Goal: Check status

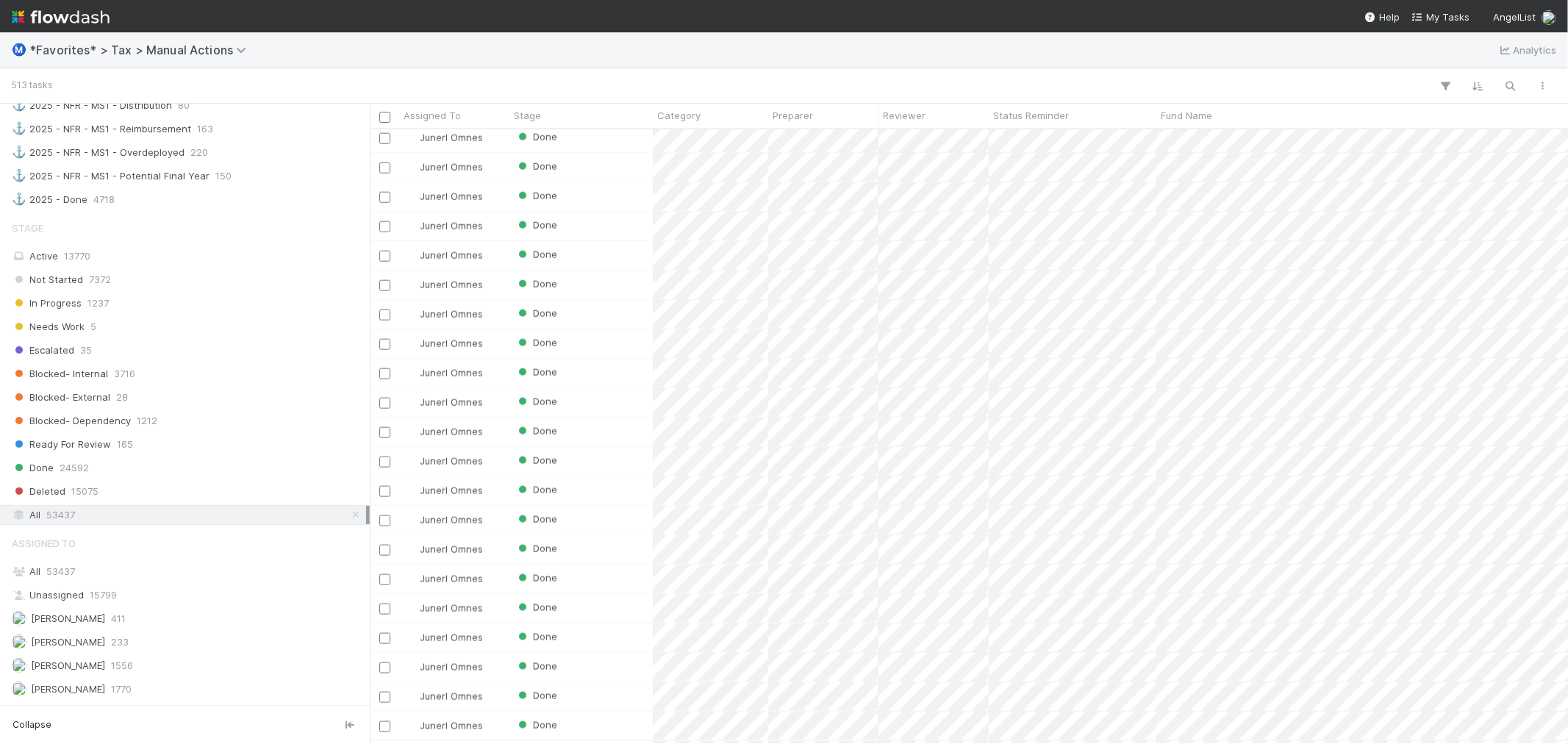
scroll to position [1331, 0]
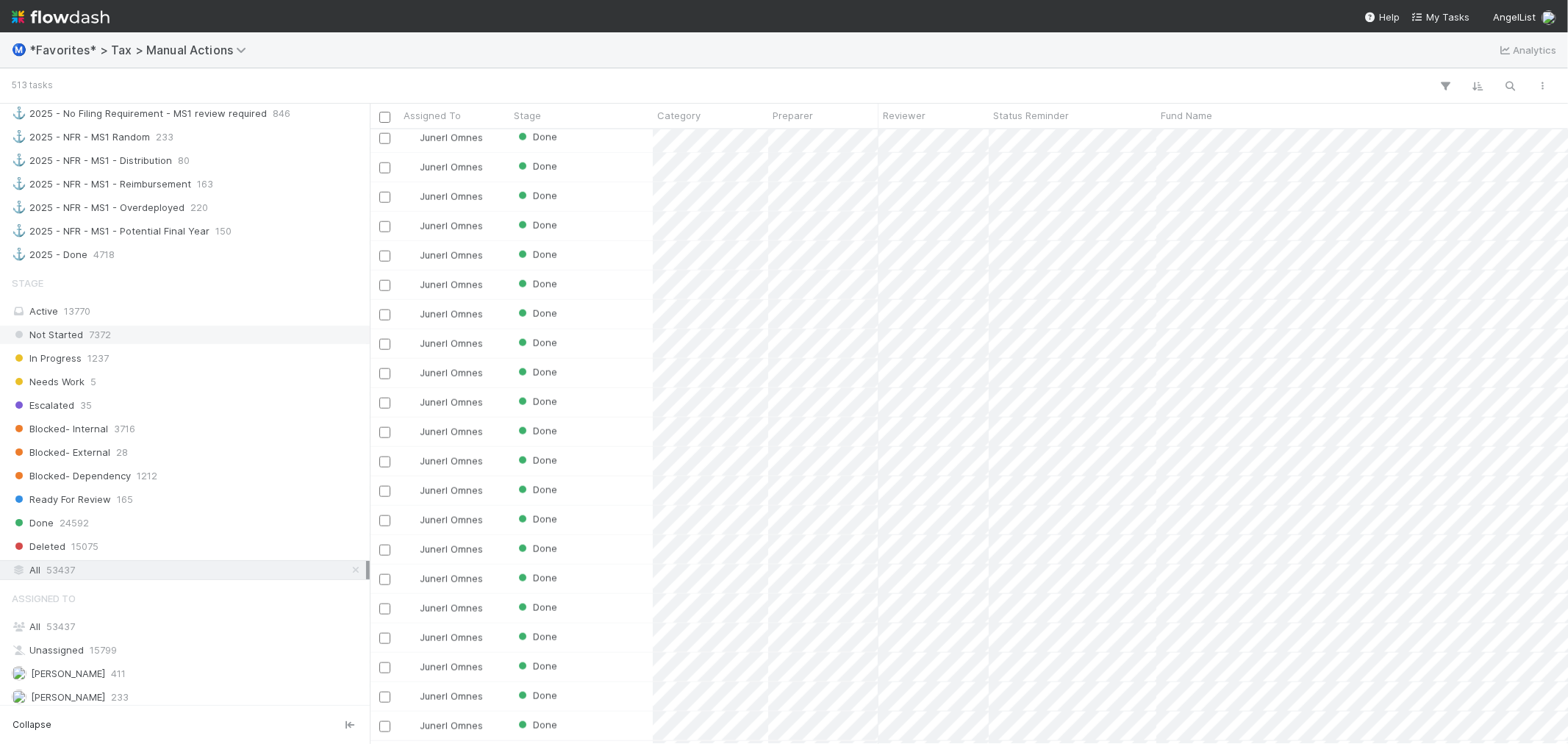
click at [157, 344] on div "Not Started 7372" at bounding box center [189, 334] width 354 height 18
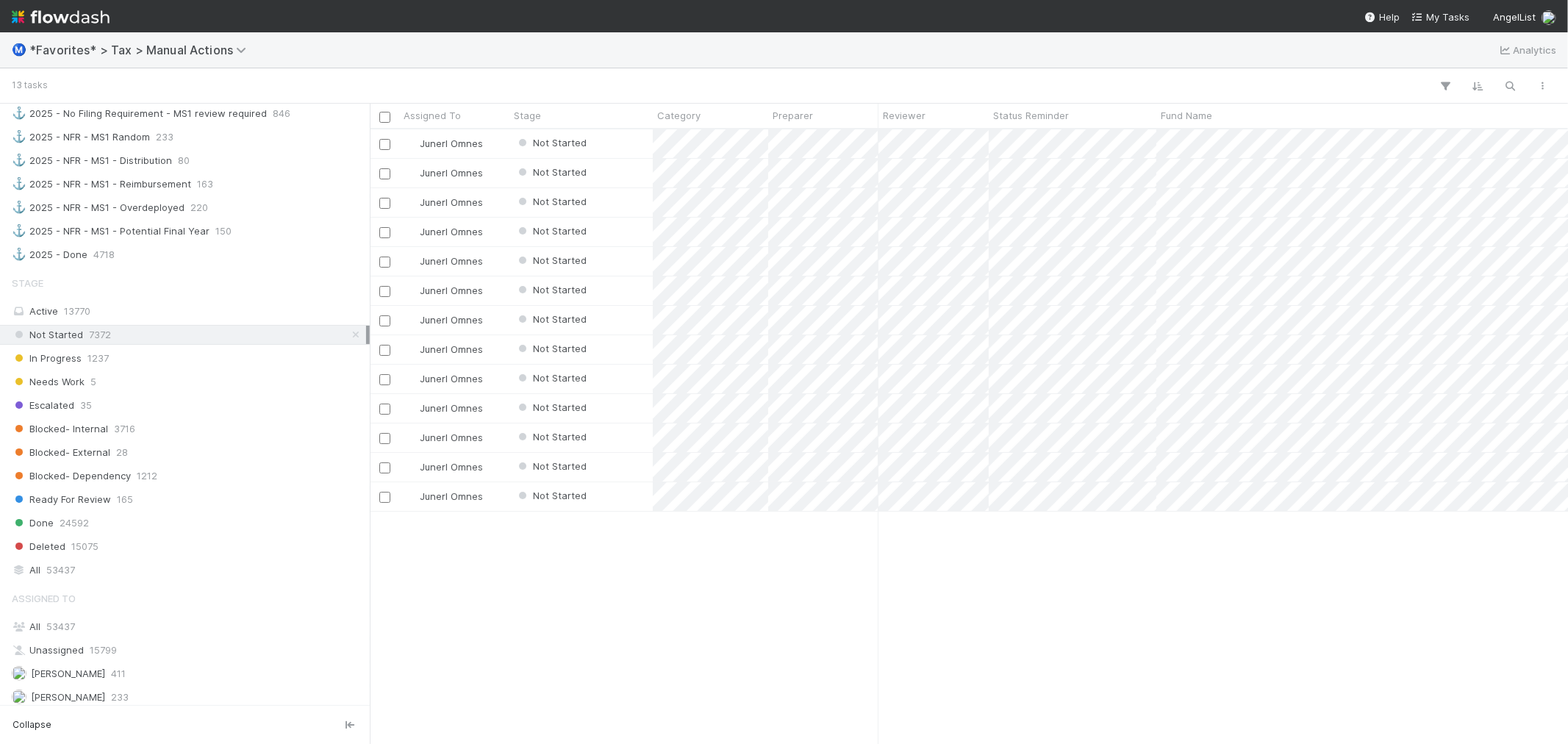
scroll to position [601, 1187]
click at [783, 652] on div "Junerl Omnes Not Started [DATE] 3:34:58 PM [DATE] 11:12:47 AM 0 0 Junerl Omnes …" at bounding box center [969, 436] width 1198 height 614
click at [728, 568] on div "Junerl Omnes Not Started [DATE] 3:34:58 PM [DATE] 11:12:47 AM 0 0 Junerl Omnes …" at bounding box center [969, 436] width 1198 height 614
